Goal: Task Accomplishment & Management: Manage account settings

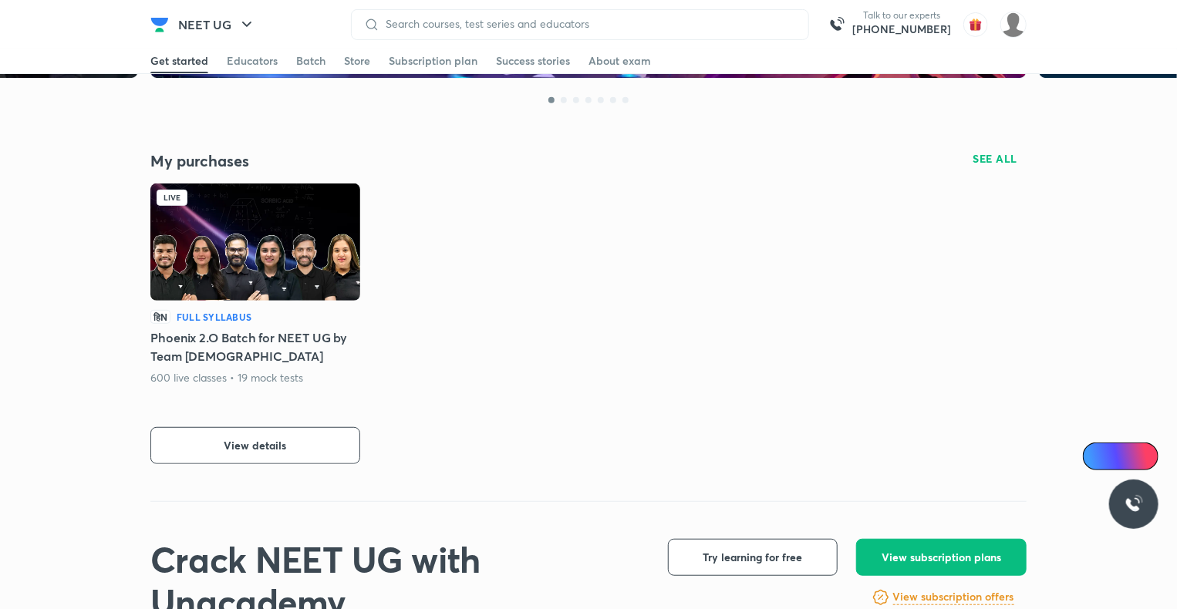
scroll to position [278, 0]
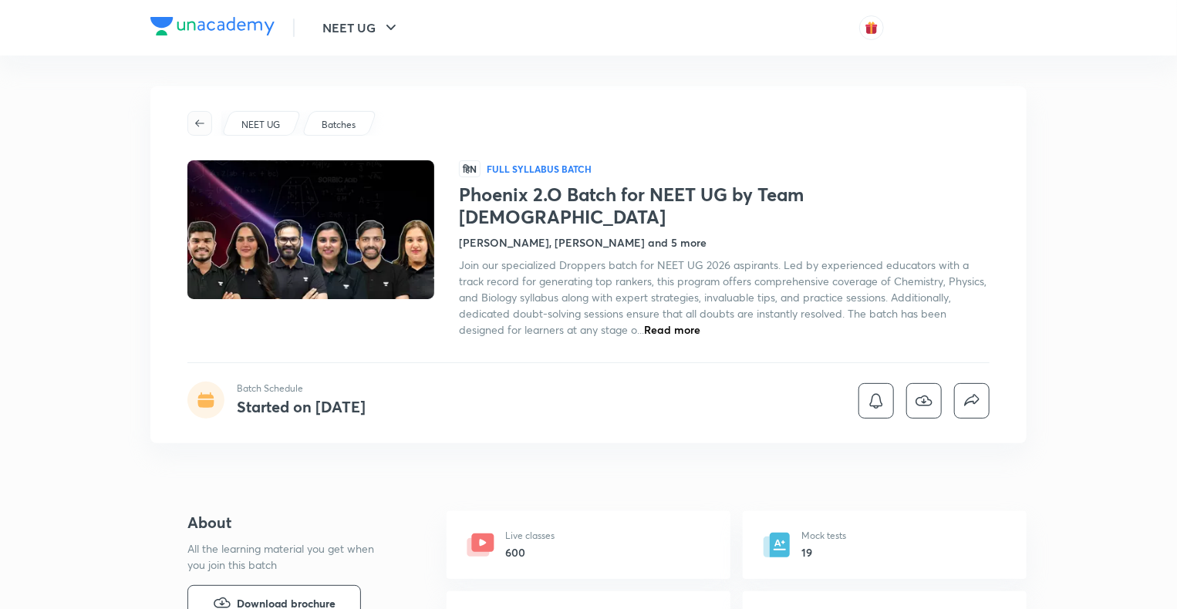
click at [207, 118] on span "button" at bounding box center [199, 123] width 23 height 12
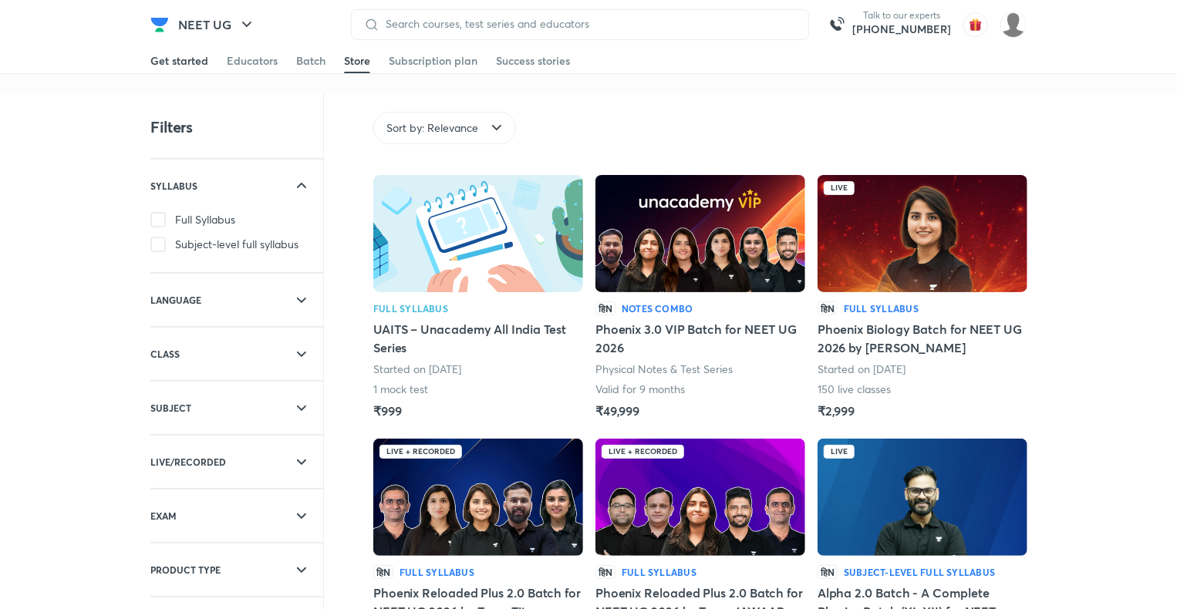
click at [182, 67] on div "Get started" at bounding box center [179, 60] width 58 height 15
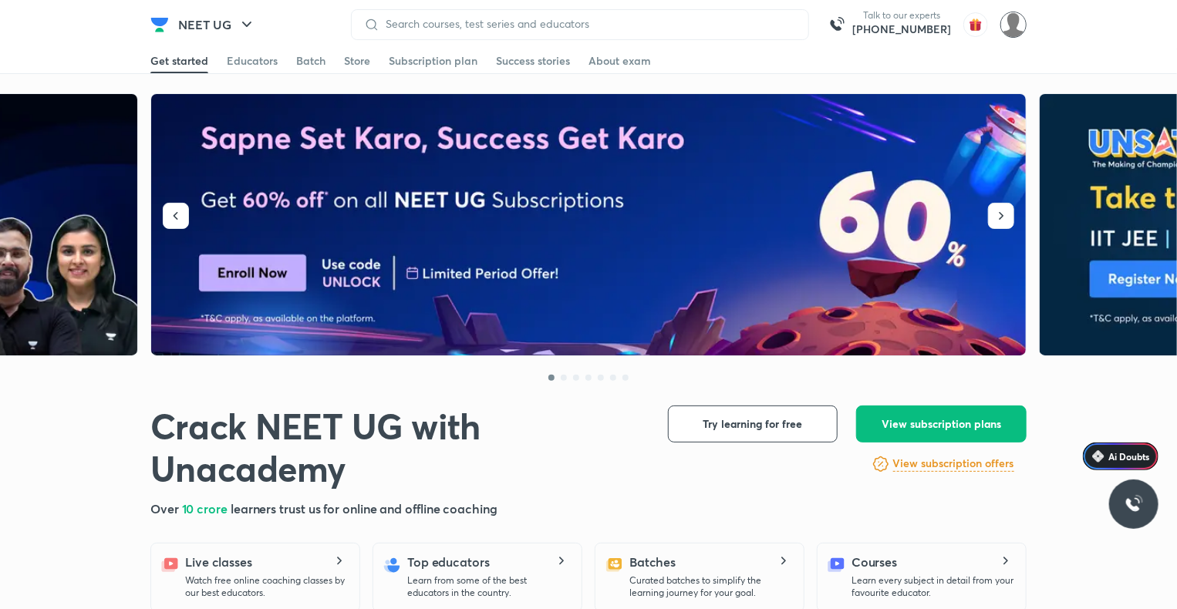
click at [1013, 26] on img at bounding box center [1013, 25] width 26 height 26
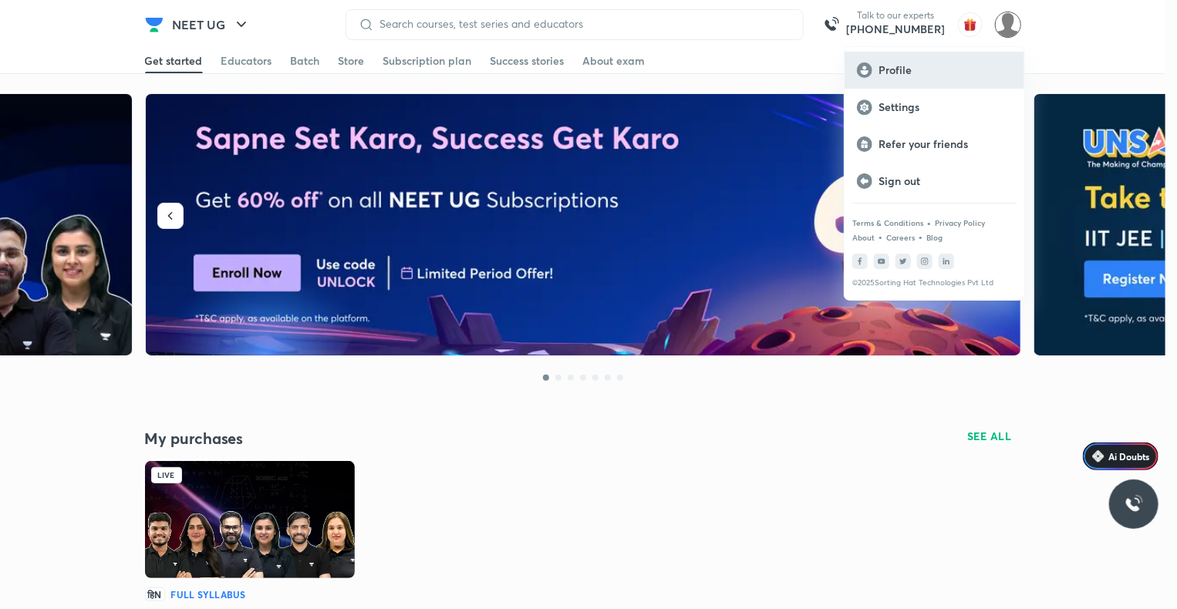
click at [902, 63] on p "Profile" at bounding box center [944, 70] width 133 height 14
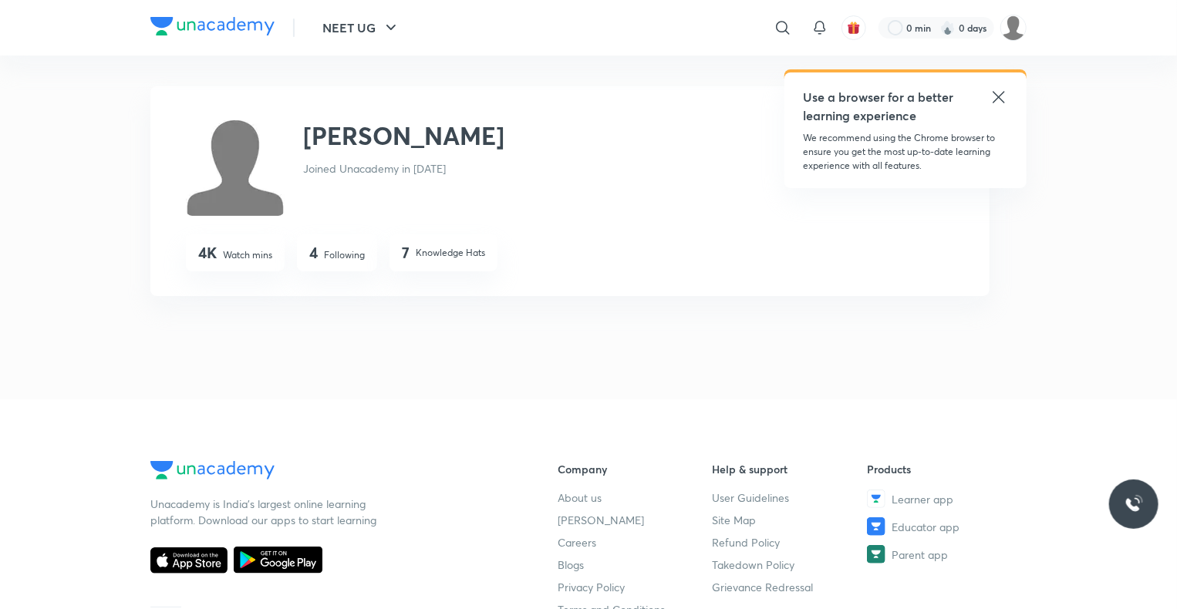
click at [319, 157] on div "[PERSON_NAME] Joined Unacademy in [DATE]" at bounding box center [403, 166] width 201 height 99
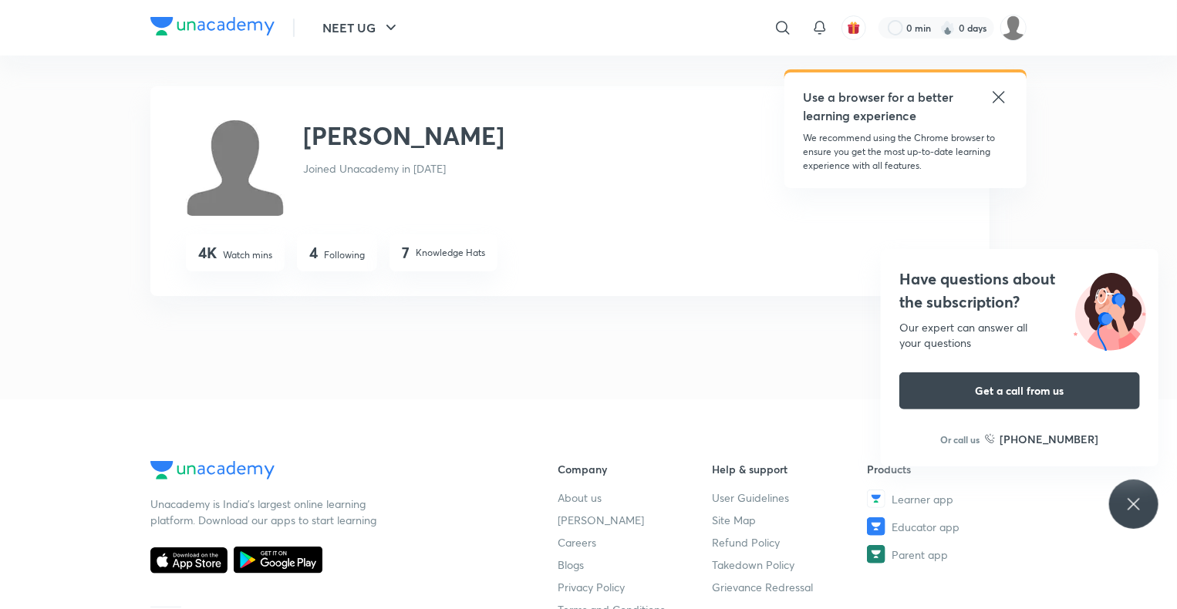
click at [993, 99] on icon at bounding box center [998, 97] width 19 height 19
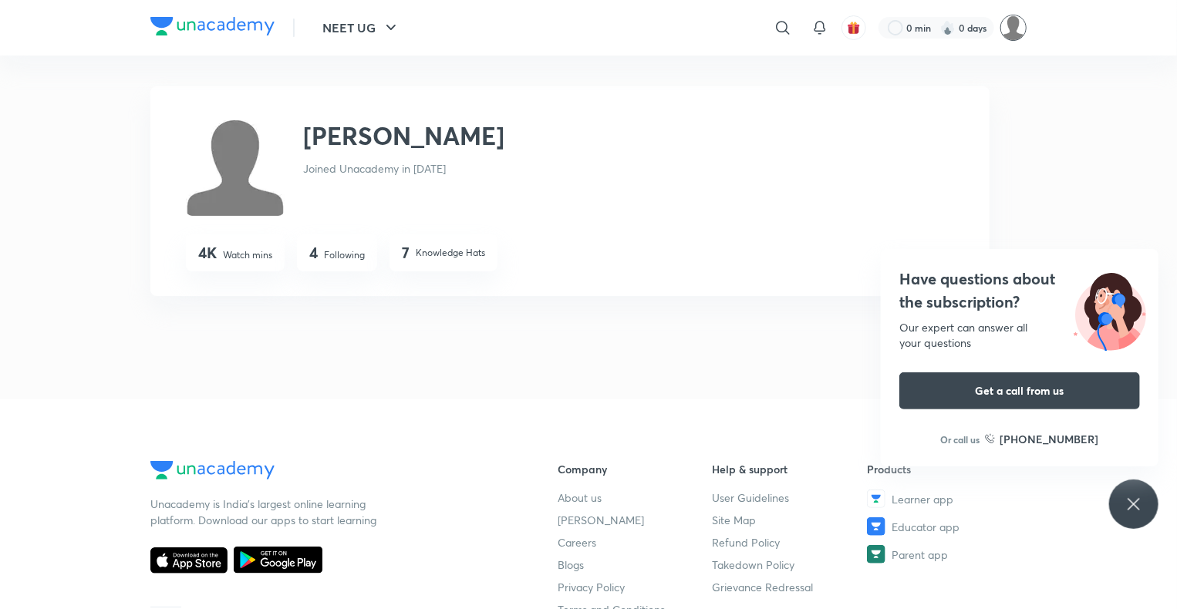
click at [1016, 26] on img at bounding box center [1013, 28] width 26 height 26
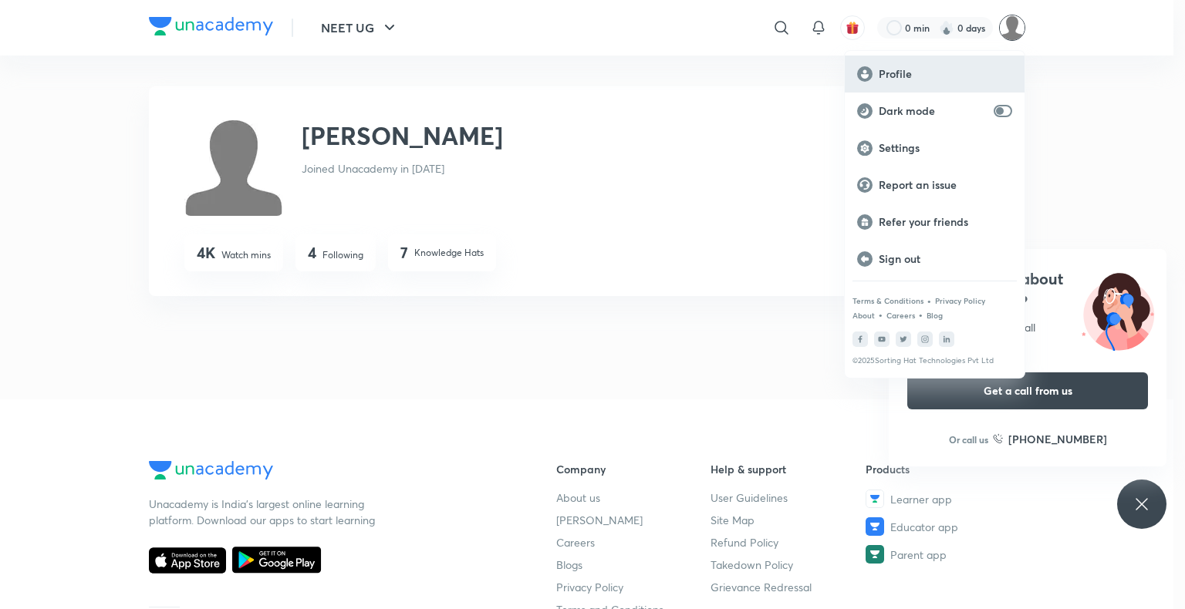
click at [898, 72] on p "Profile" at bounding box center [944, 74] width 133 height 14
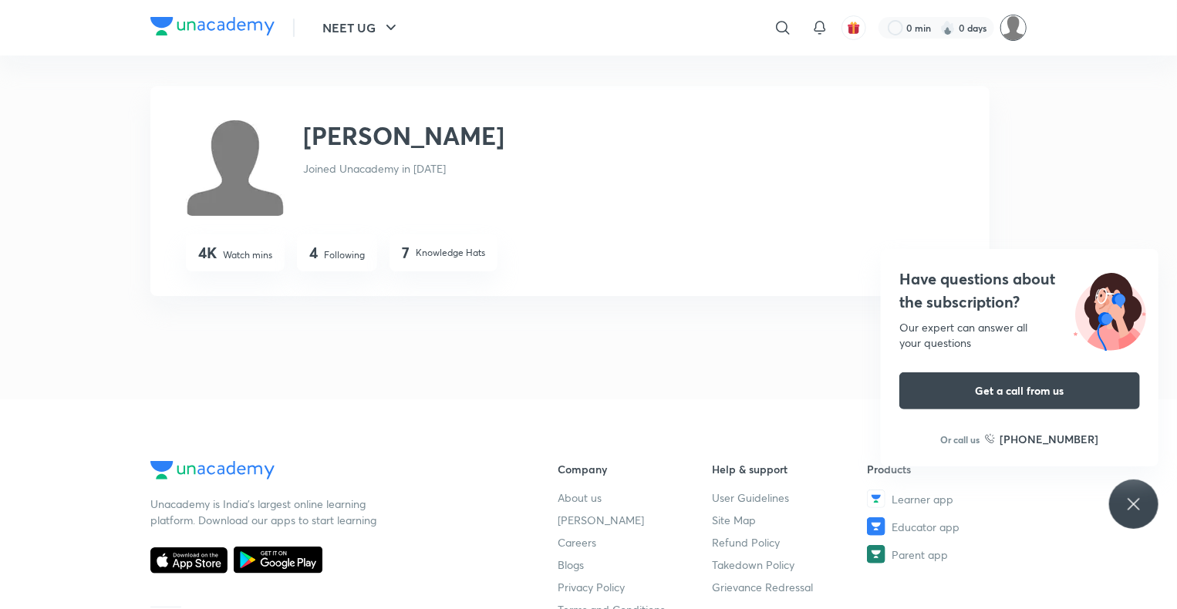
click at [1007, 29] on img at bounding box center [1013, 28] width 26 height 26
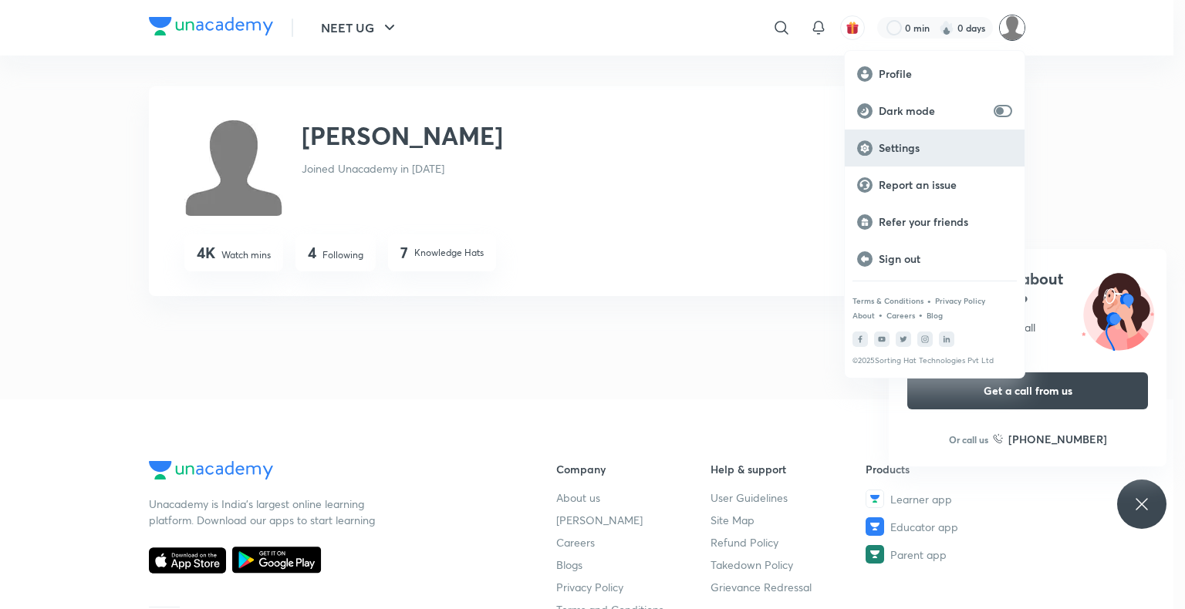
click at [924, 139] on div "Settings" at bounding box center [934, 148] width 180 height 37
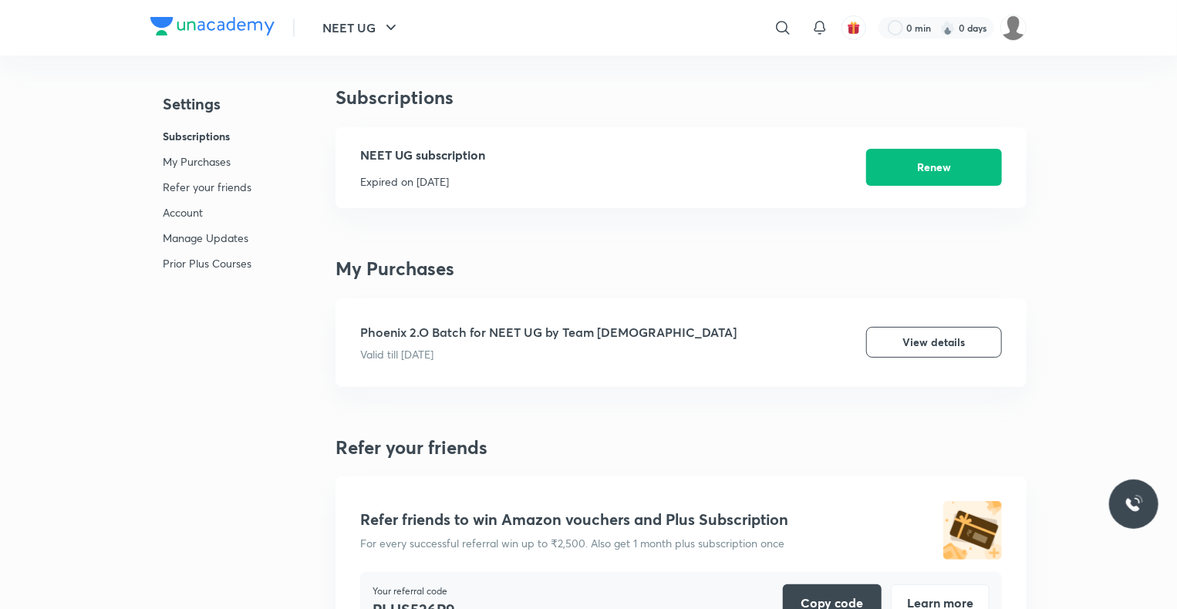
click at [196, 202] on li "Refer your friends" at bounding box center [207, 191] width 89 height 25
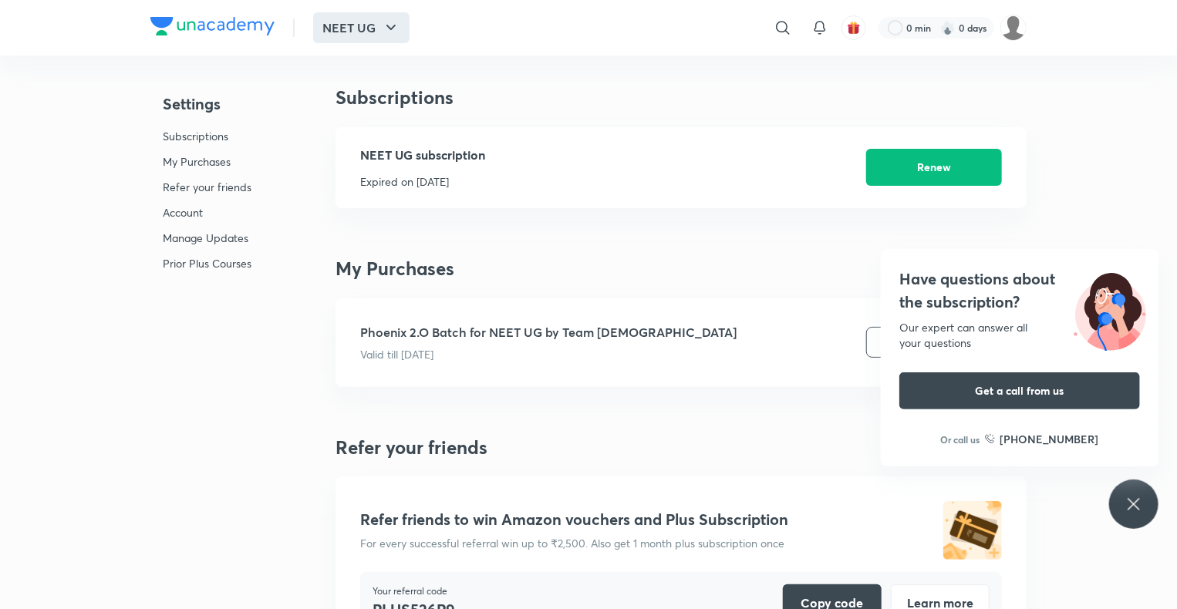
click at [386, 30] on icon "button" at bounding box center [391, 28] width 19 height 19
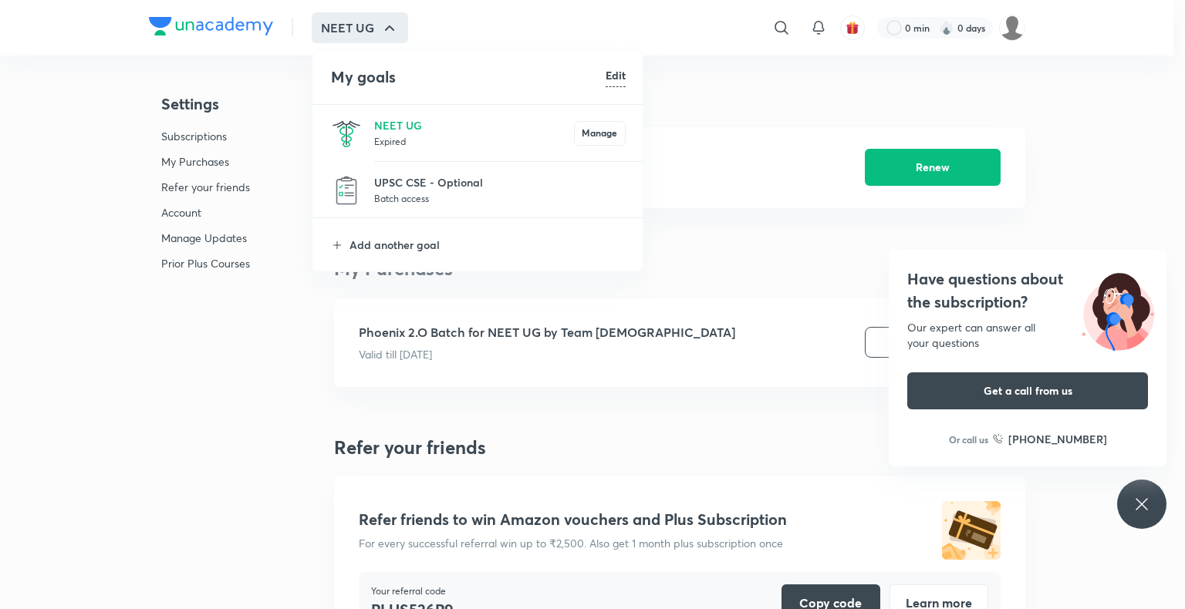
drag, startPoint x: 1011, startPoint y: 203, endPoint x: 1168, endPoint y: -8, distance: 262.8
